Goal: Information Seeking & Learning: Learn about a topic

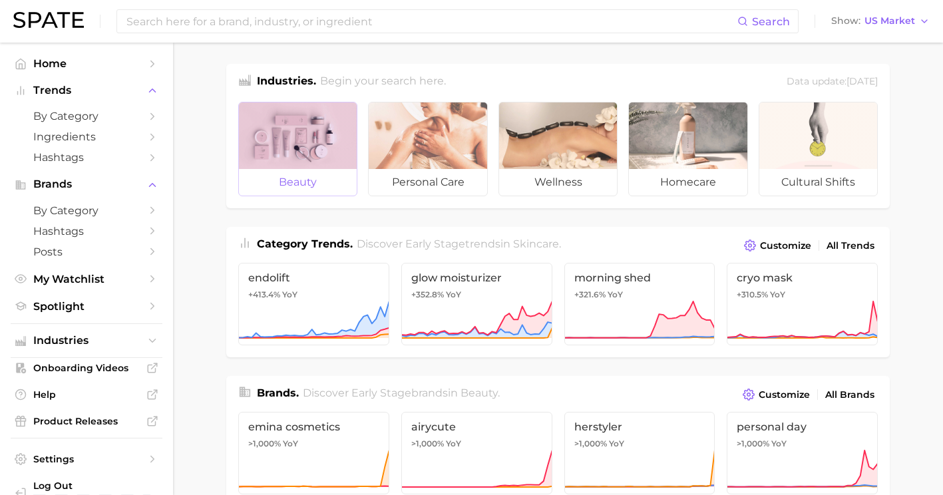
click at [331, 174] on span "beauty" at bounding box center [298, 182] width 118 height 27
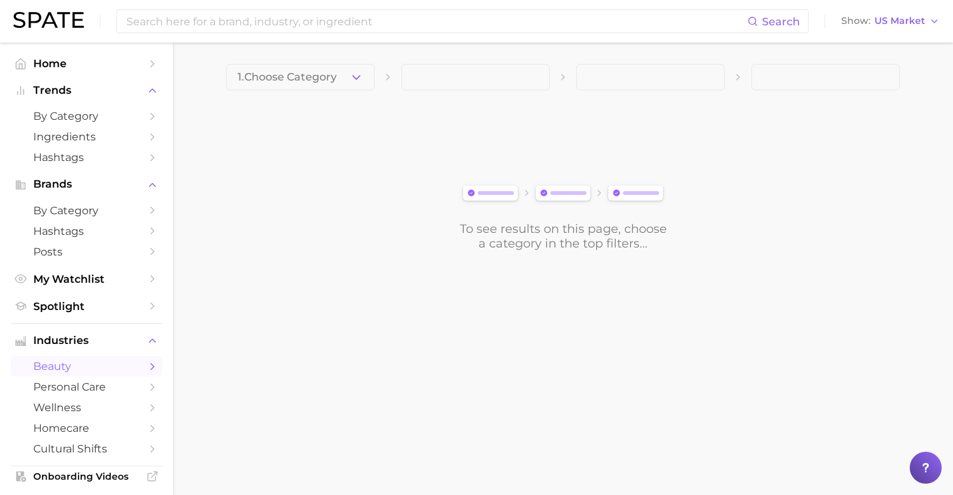
click at [369, 59] on main "1. Choose Category To see results on this page, choose a category in the top fi…" at bounding box center [563, 180] width 780 height 275
click at [361, 67] on button "1. Choose Category" at bounding box center [300, 77] width 148 height 27
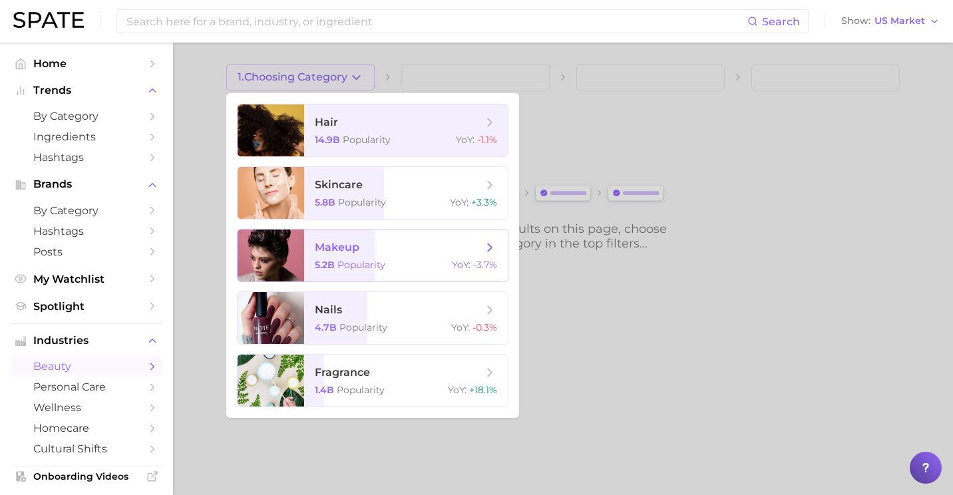
click at [343, 252] on span "makeup" at bounding box center [337, 247] width 45 height 13
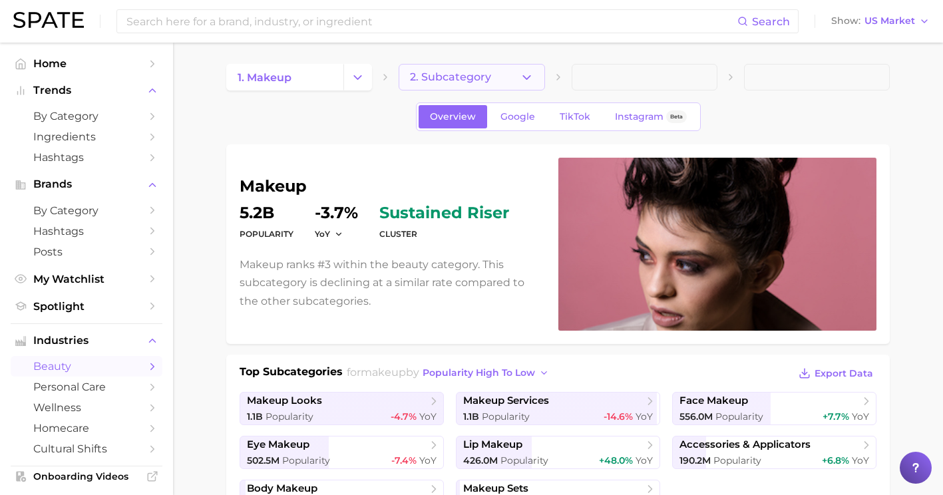
click at [473, 77] on span "2. Subcategory" at bounding box center [450, 77] width 81 height 12
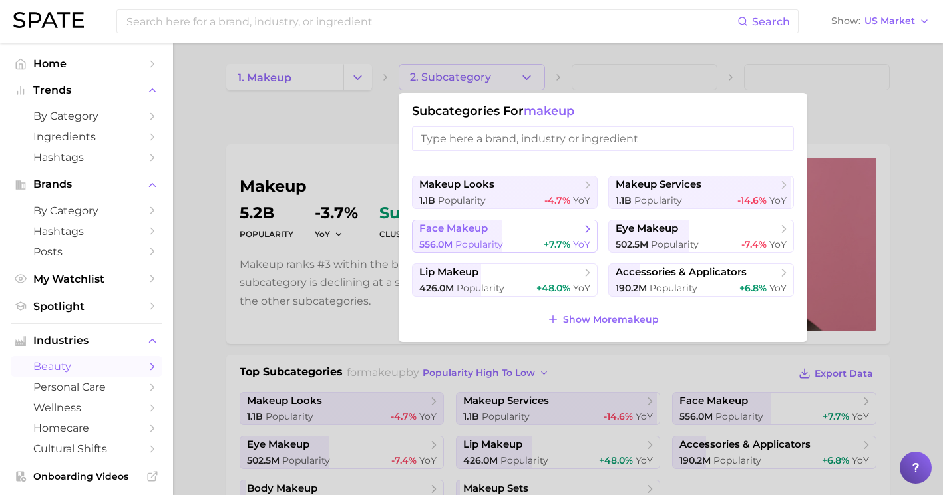
click at [496, 231] on span "face makeup" at bounding box center [500, 228] width 162 height 13
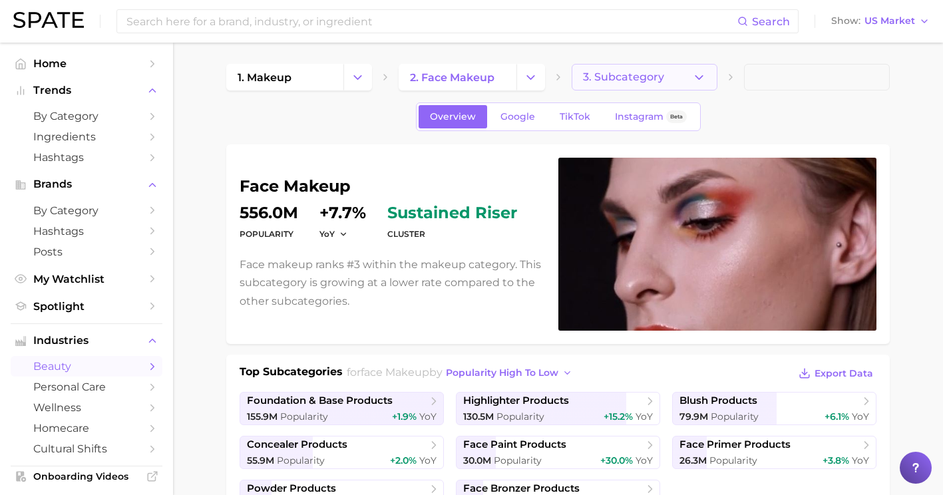
click at [695, 79] on icon "button" at bounding box center [699, 78] width 14 height 14
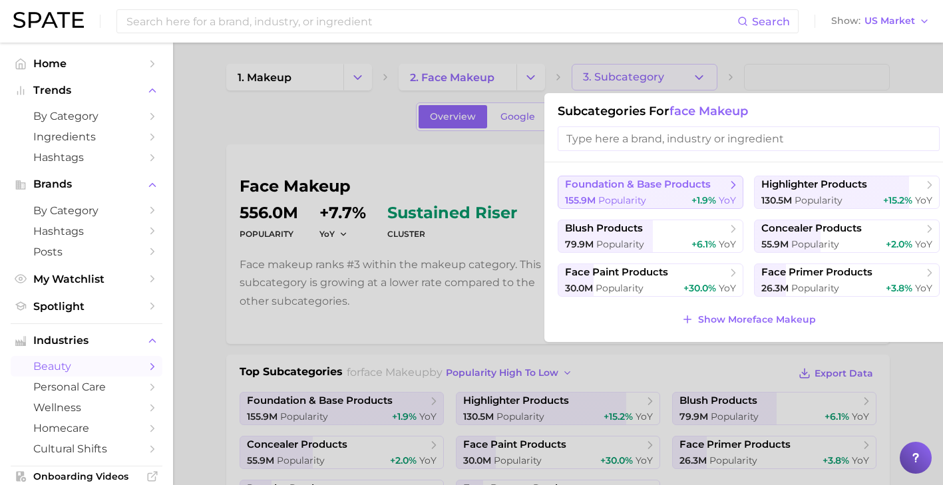
click at [682, 181] on span "foundation & base products" at bounding box center [638, 184] width 146 height 13
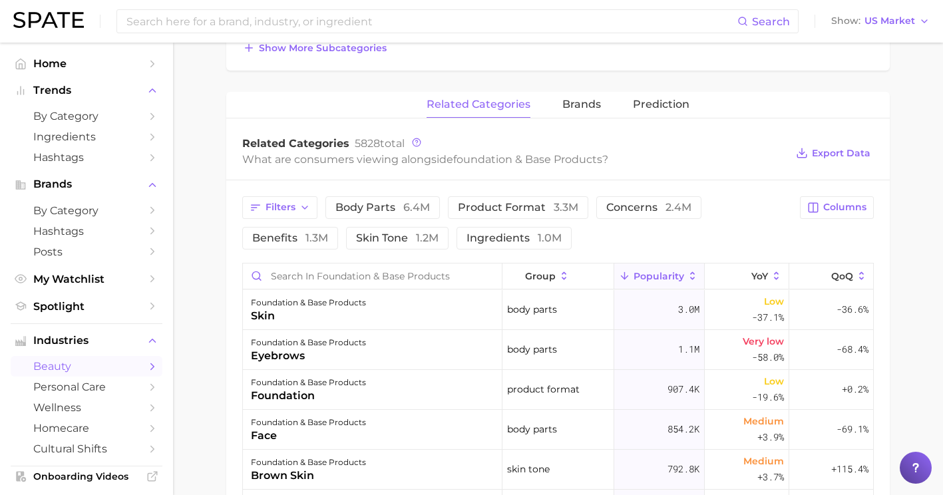
scroll to position [483, 0]
click at [484, 208] on span "product format 3.3m" at bounding box center [518, 207] width 120 height 11
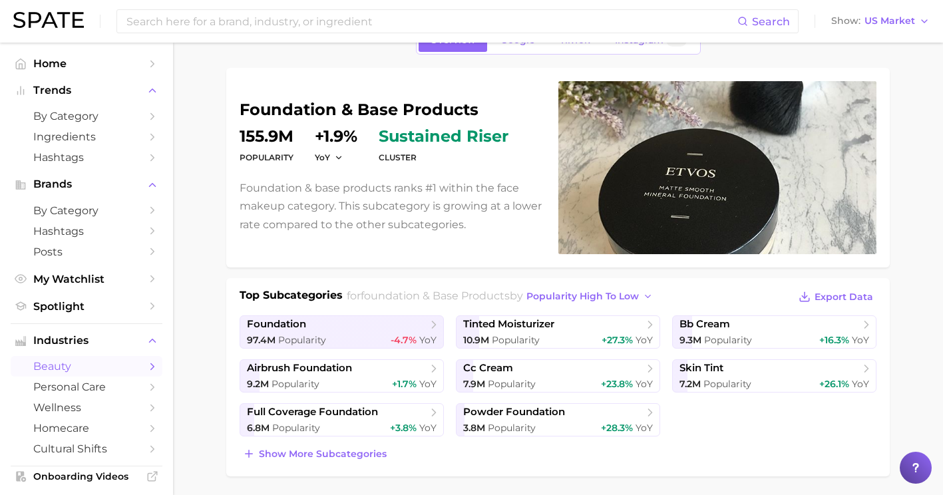
scroll to position [0, 0]
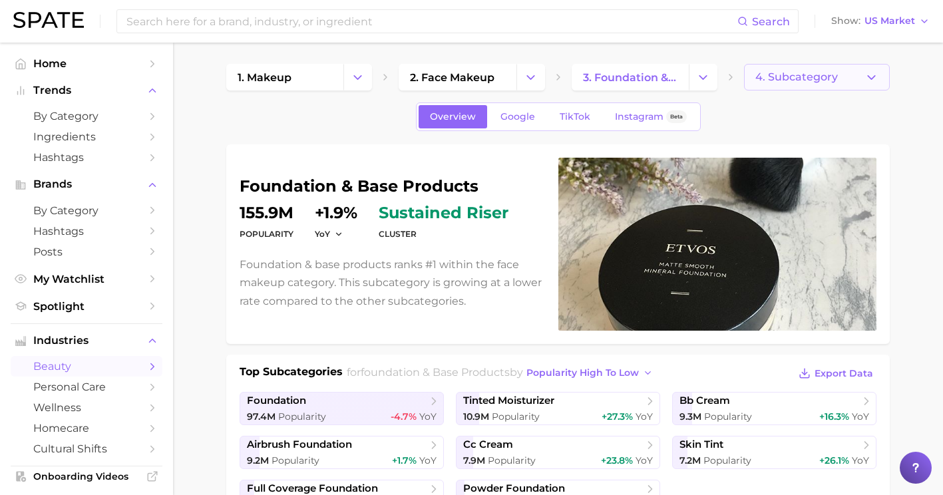
click at [844, 71] on button "4. Subcategory" at bounding box center [817, 77] width 146 height 27
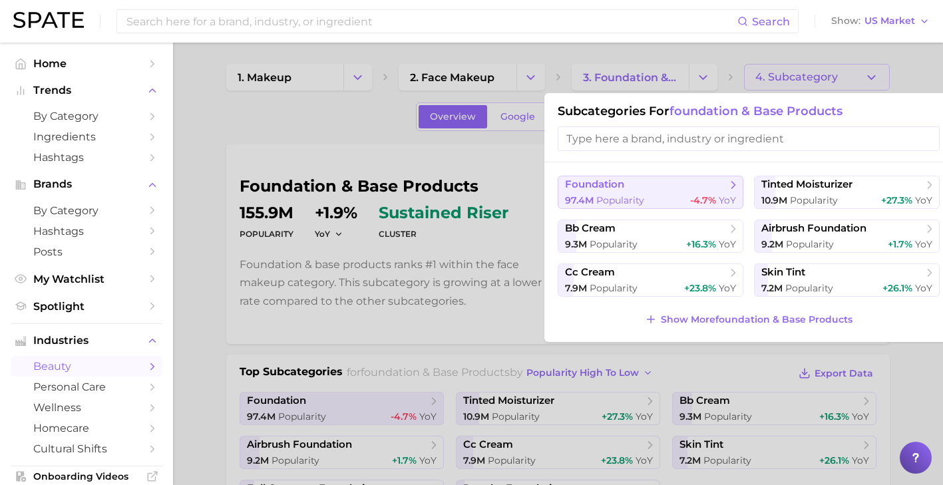
click at [681, 194] on div "97.4m Popularity -4.7% YoY" at bounding box center [650, 200] width 171 height 13
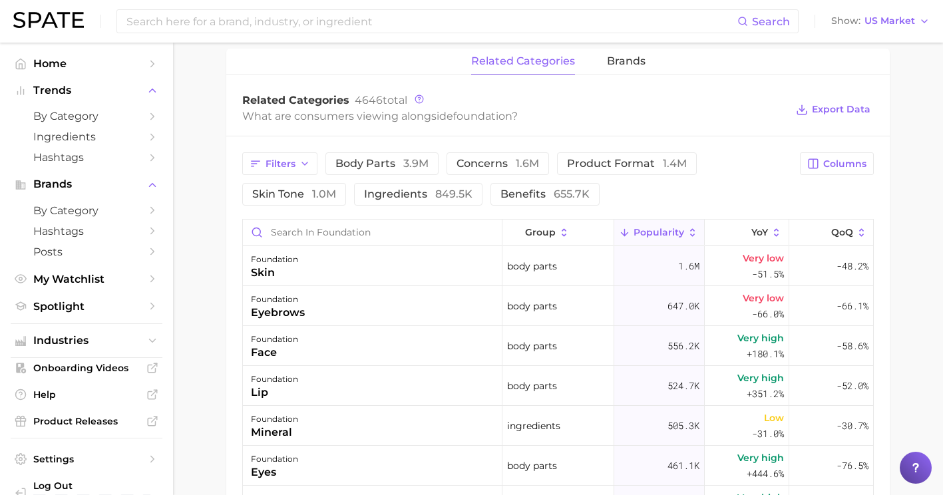
scroll to position [611, 0]
click at [586, 157] on button "product format 1.4m" at bounding box center [627, 165] width 140 height 23
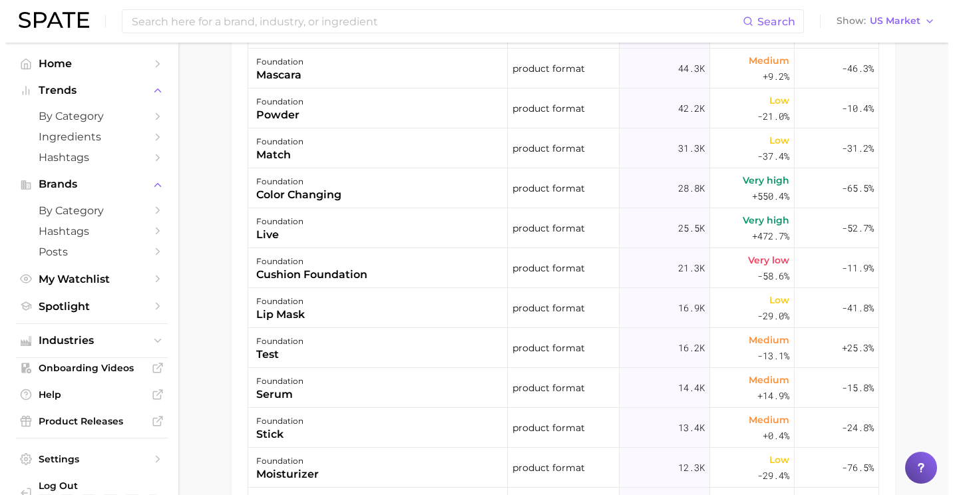
scroll to position [345, 0]
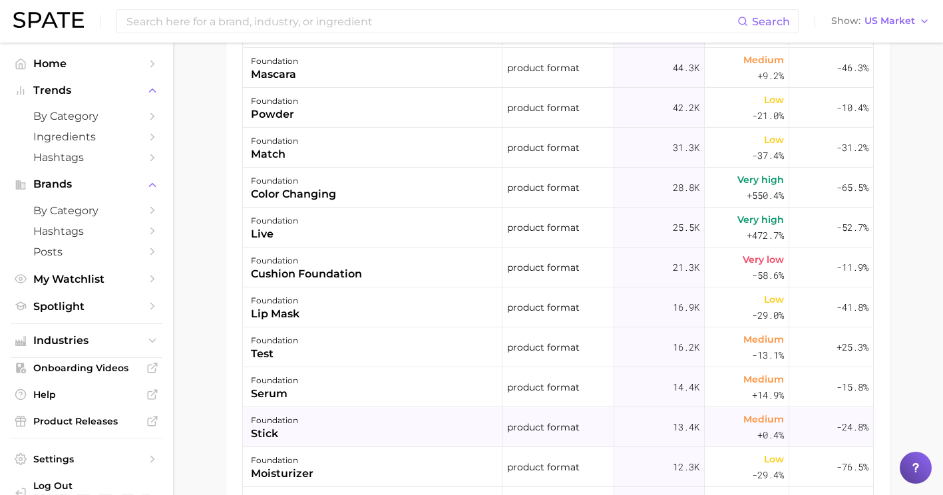
click at [297, 427] on div "foundation stick" at bounding box center [373, 427] width 260 height 40
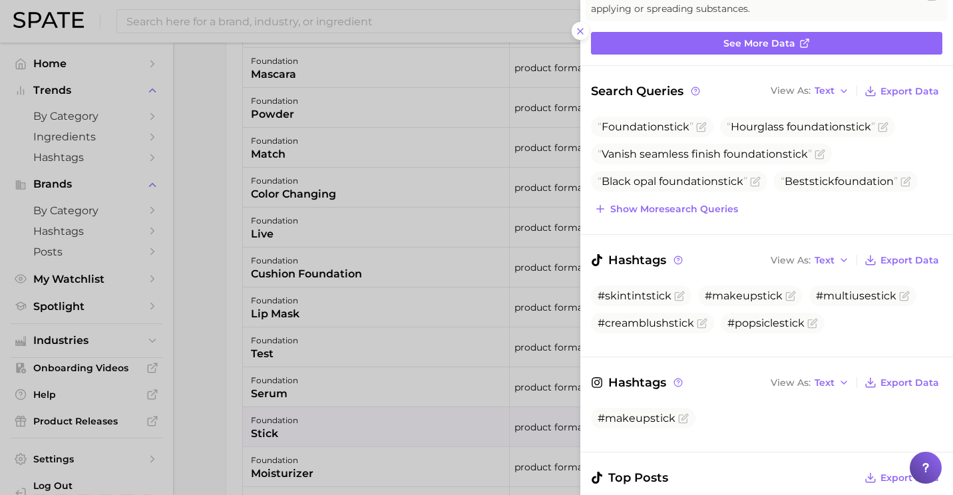
scroll to position [0, 0]
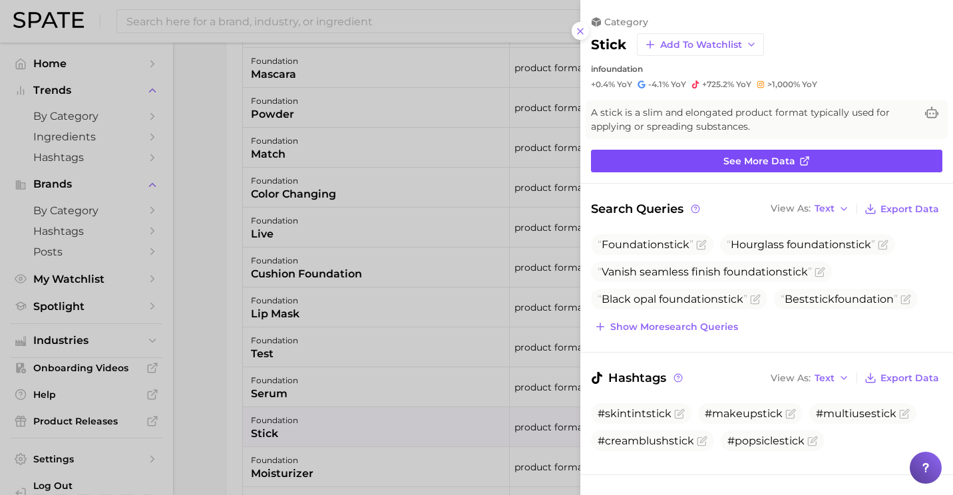
click at [715, 157] on link "See more data" at bounding box center [766, 161] width 351 height 23
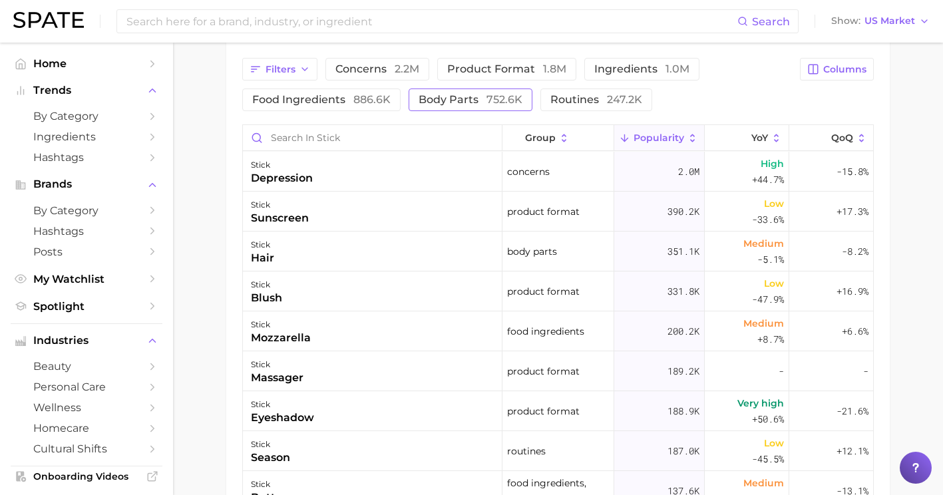
click at [454, 100] on span "body parts 752.6k" at bounding box center [471, 99] width 104 height 11
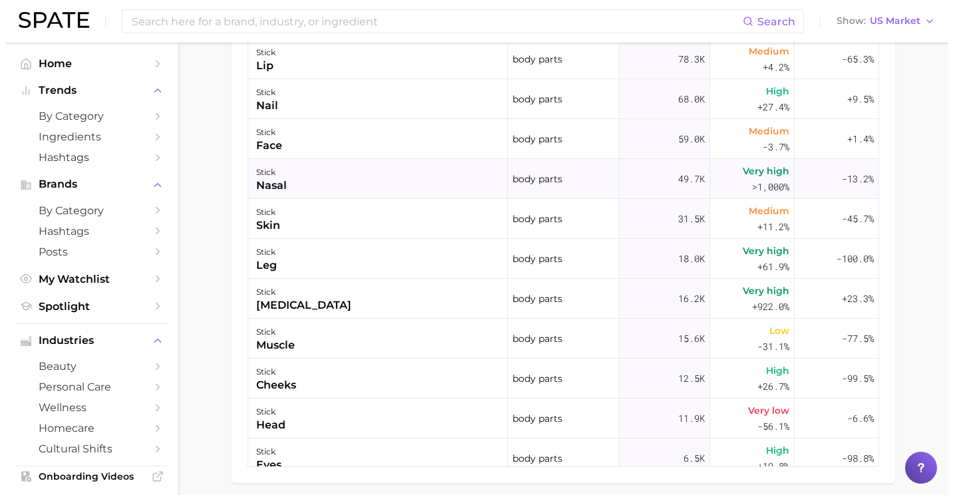
scroll to position [858, 0]
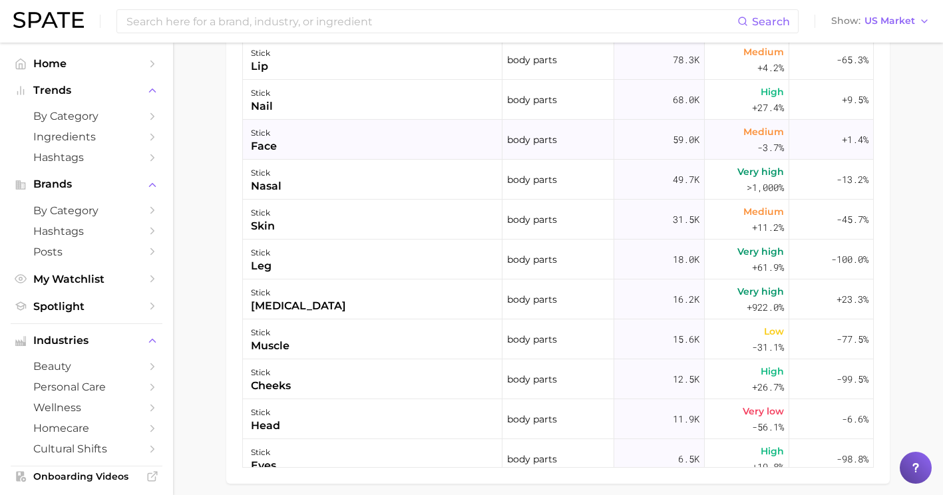
click at [318, 151] on div "stick face" at bounding box center [373, 140] width 260 height 40
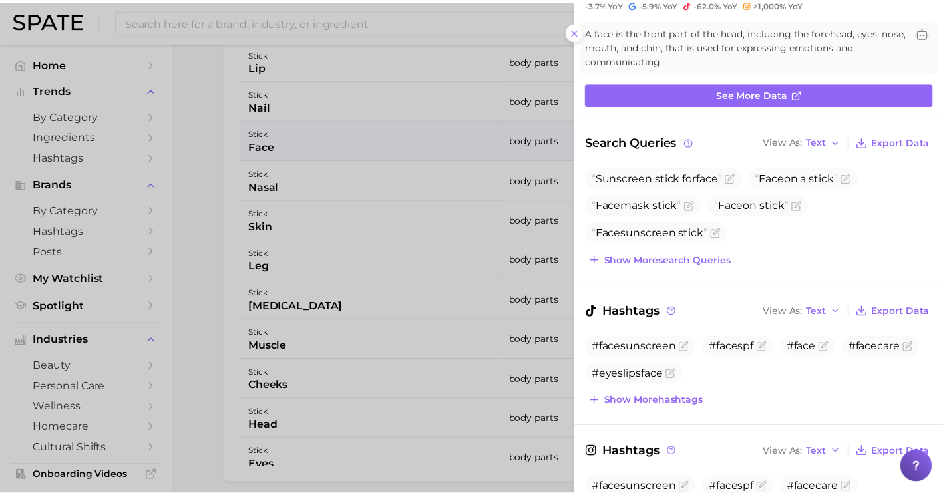
scroll to position [0, 0]
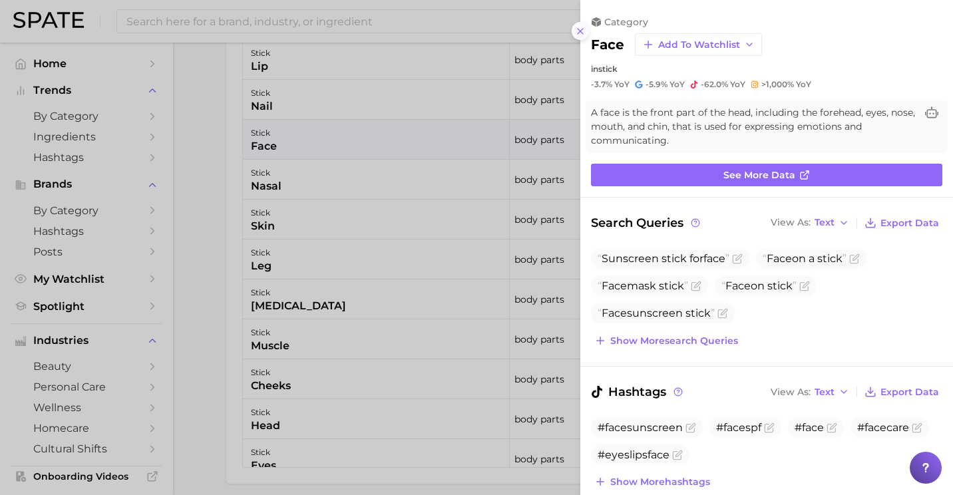
click at [579, 29] on line at bounding box center [580, 31] width 5 height 5
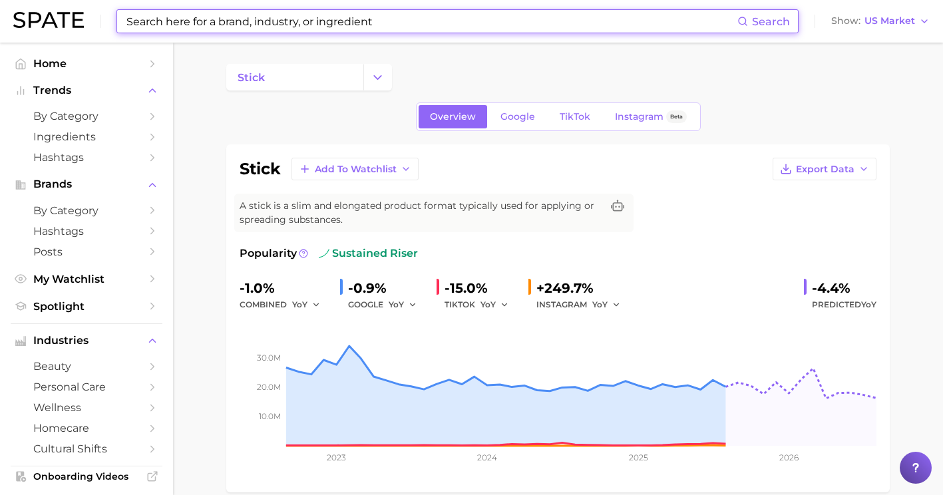
click at [347, 29] on input at bounding box center [431, 21] width 612 height 23
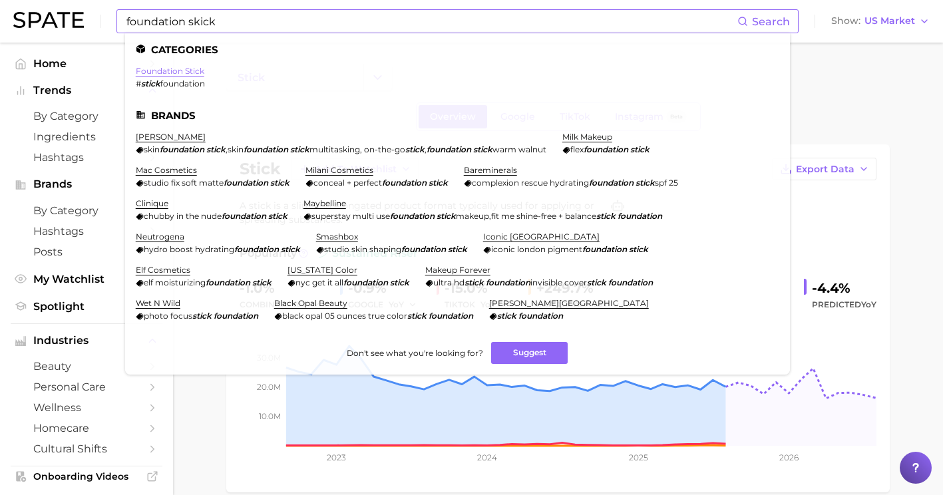
click at [178, 67] on link "foundation stick" at bounding box center [170, 71] width 69 height 10
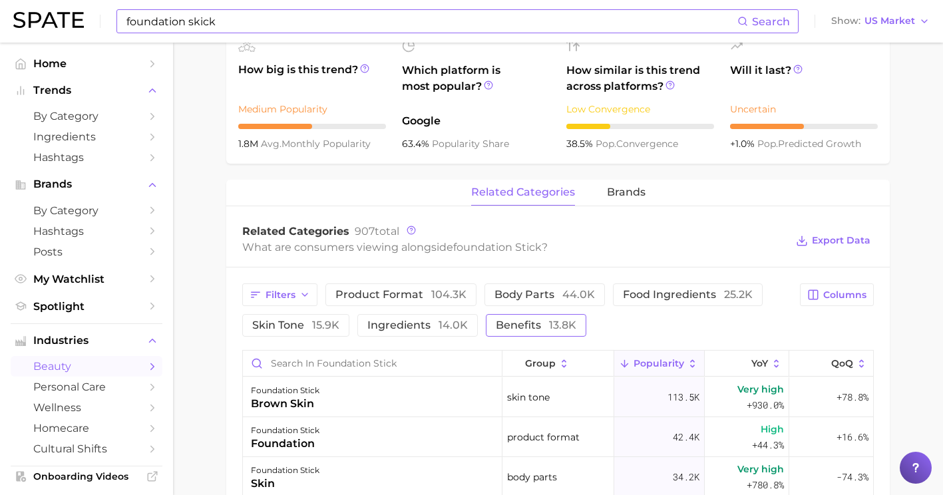
scroll to position [482, 0]
click at [624, 190] on span "brands" at bounding box center [626, 192] width 39 height 12
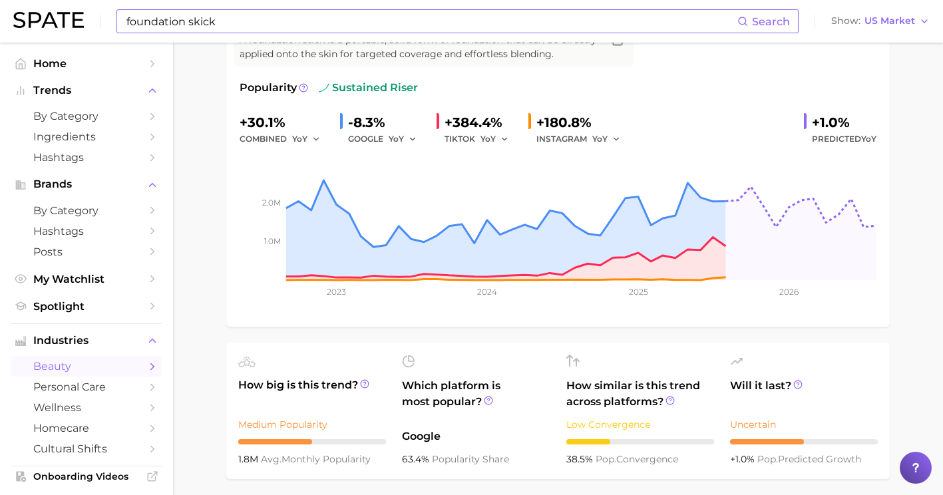
scroll to position [0, 0]
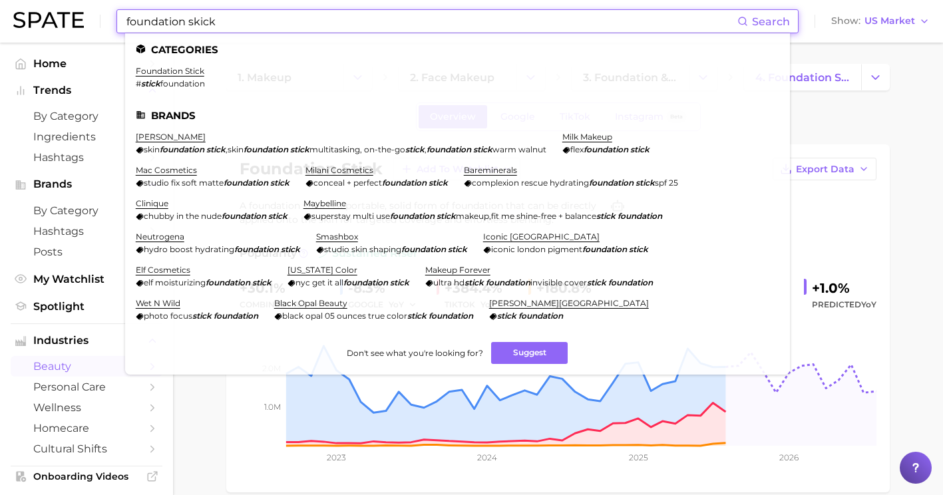
click at [331, 29] on input "foundation skick" at bounding box center [431, 21] width 612 height 23
drag, startPoint x: 331, startPoint y: 29, endPoint x: 109, endPoint y: 15, distance: 222.0
click at [109, 15] on div "foundation skick Search Categories foundation stick # stick foundation Brands […" at bounding box center [471, 21] width 916 height 43
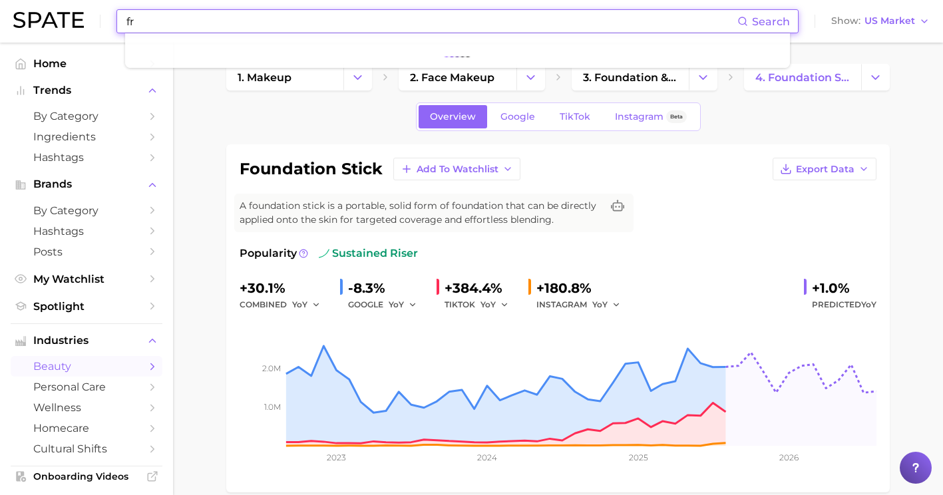
type input "f"
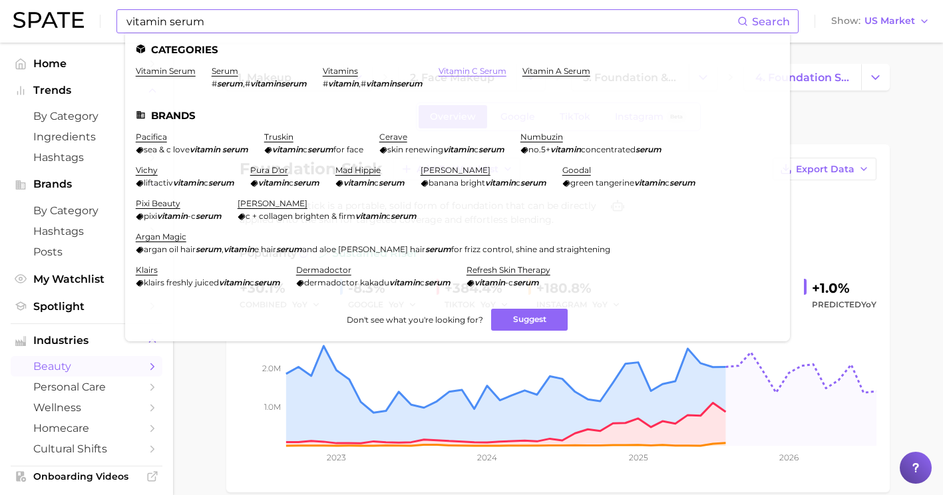
drag, startPoint x: 479, startPoint y: 73, endPoint x: 447, endPoint y: 69, distance: 32.9
click at [447, 69] on link "vitamin c serum" at bounding box center [473, 71] width 68 height 10
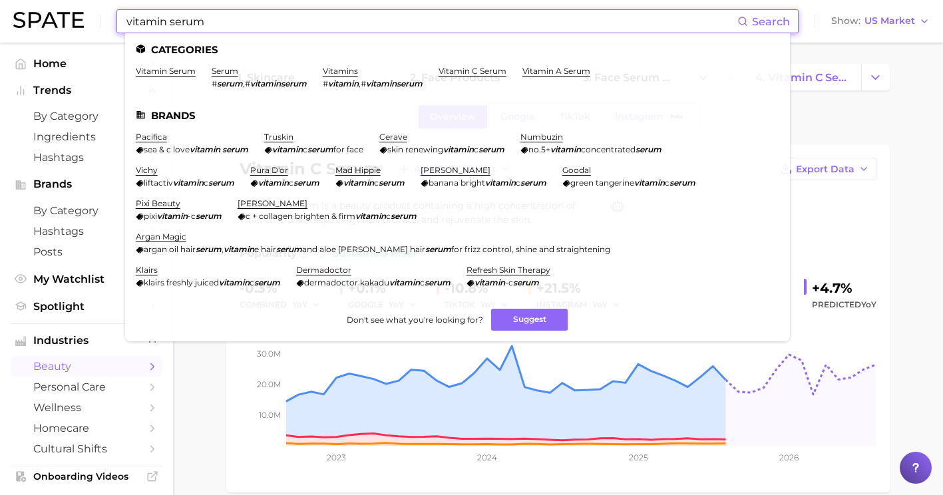
drag, startPoint x: 374, startPoint y: 31, endPoint x: 115, endPoint y: 3, distance: 260.4
click at [115, 3] on div "vitamin serum Search Categories vitamin serum serum # serum , # vitaminserum vi…" at bounding box center [471, 21] width 916 height 43
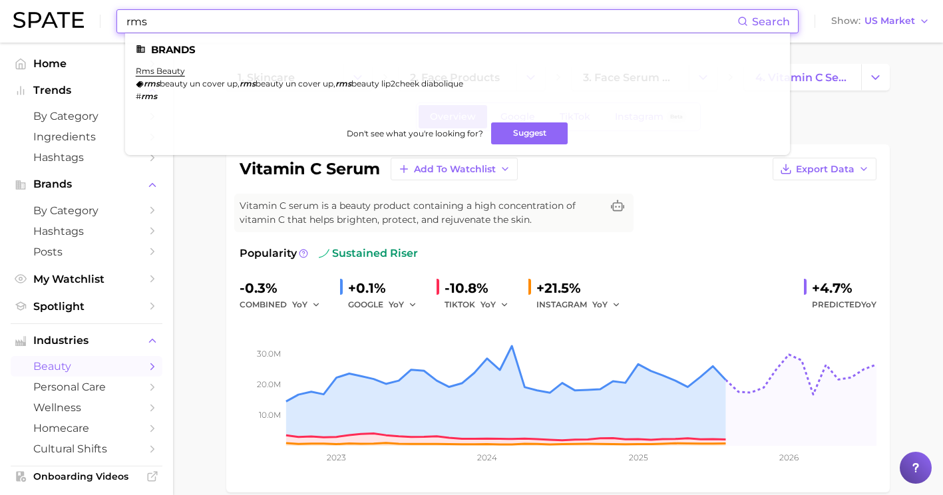
type input "rms"
click at [134, 67] on ul "Brands rms beauty rms beauty un cover up , rms beauty un cover up , rms beauty …" at bounding box center [457, 94] width 665 height 122
click at [144, 70] on link "rms beauty" at bounding box center [160, 71] width 49 height 10
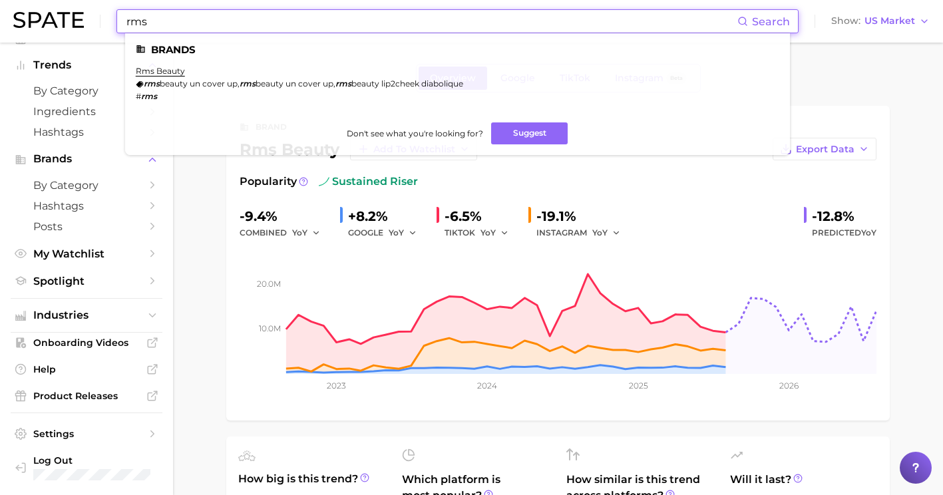
drag, startPoint x: 178, startPoint y: 23, endPoint x: 71, endPoint y: -4, distance: 110.6
click at [71, 0] on html "rms Search Brands rms beauty rms beauty un cover up , rms beauty un cover up , …" at bounding box center [471, 247] width 943 height 495
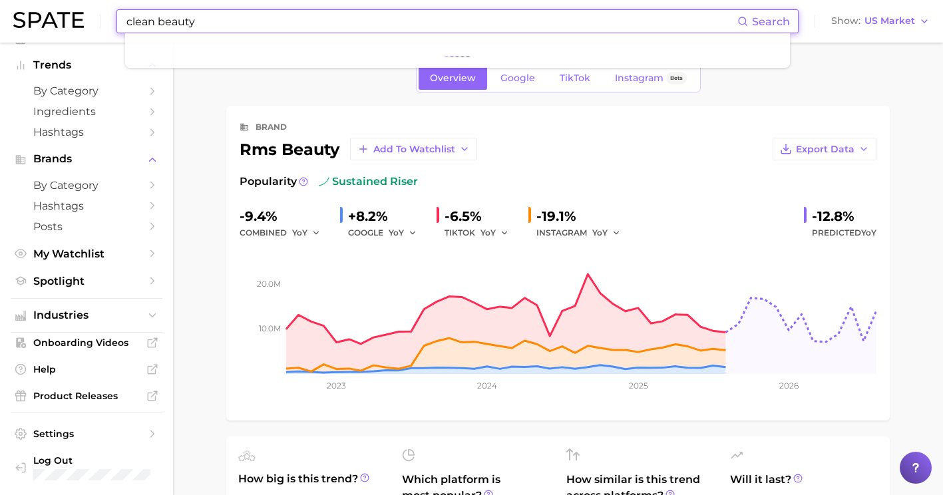
type input "clean beauty"
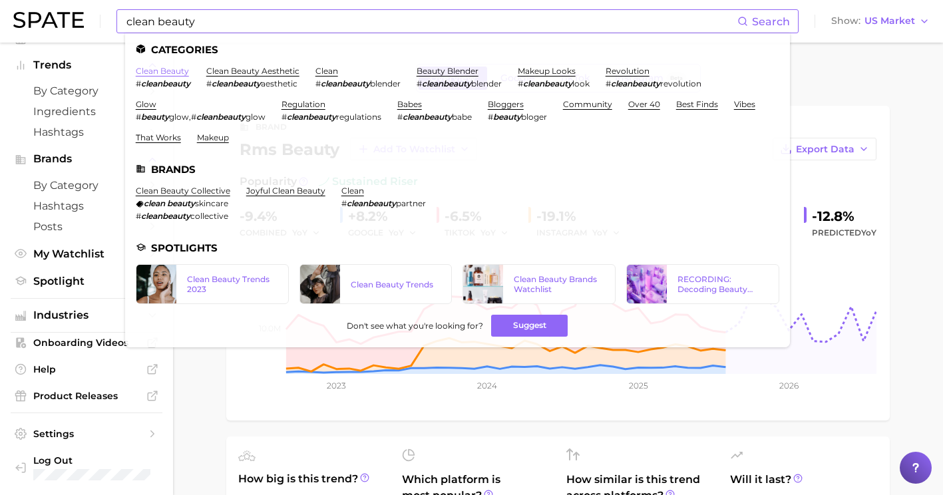
click at [161, 69] on link "clean beauty" at bounding box center [162, 71] width 53 height 10
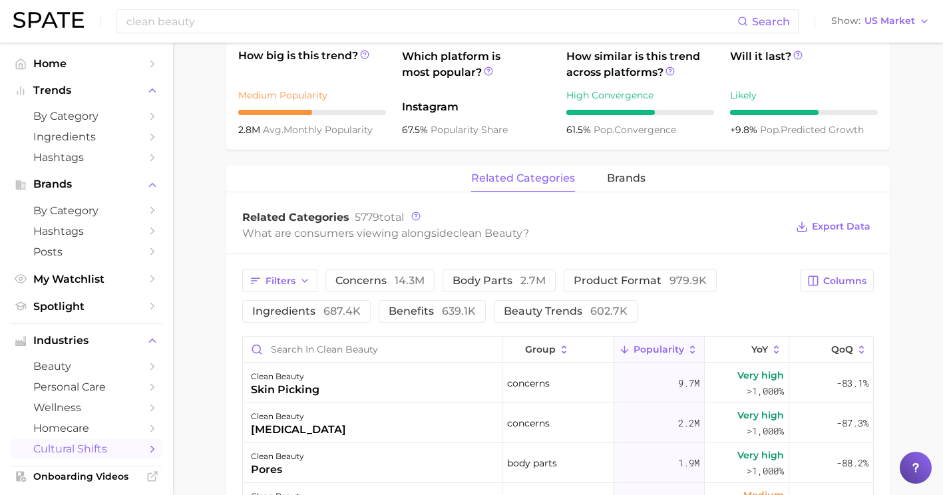
scroll to position [496, 0]
